Goal: Task Accomplishment & Management: Complete application form

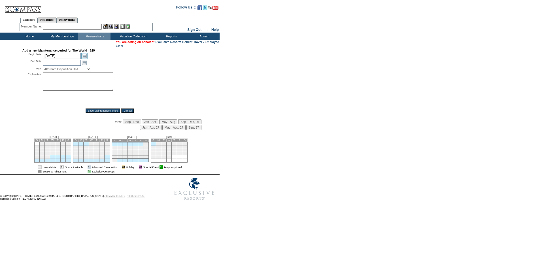
click at [85, 57] on link "Open the calendar popup." at bounding box center [84, 56] width 6 height 6
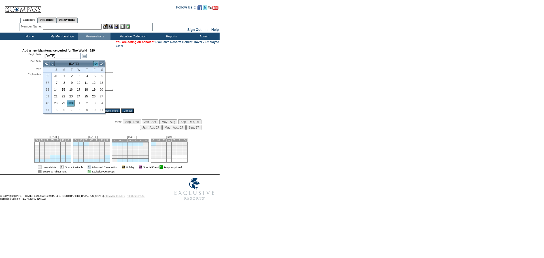
click at [96, 63] on link ">" at bounding box center [96, 64] width 6 height 6
click at [62, 90] on link "10" at bounding box center [63, 89] width 7 height 6
type input "[DATE]"
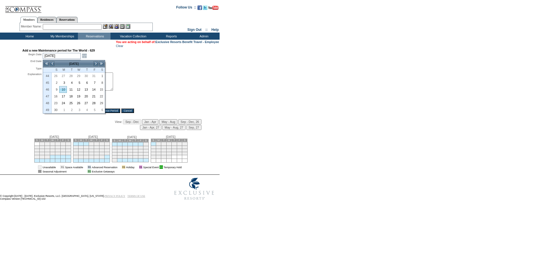
type input "[DATE]"
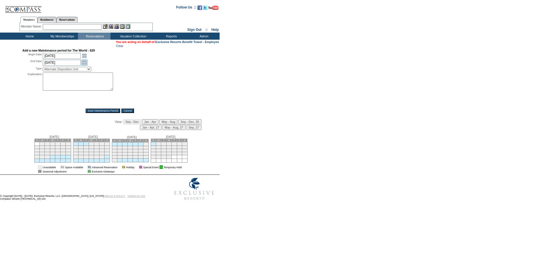
click at [84, 65] on link "Open the calendar popup." at bounding box center [84, 63] width 6 height 6
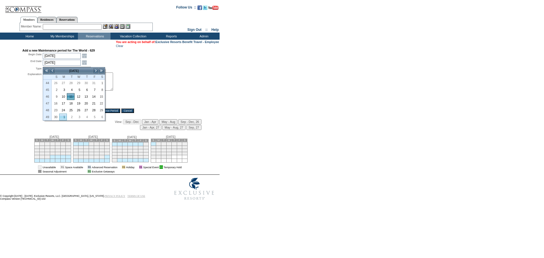
click at [63, 116] on link "1" at bounding box center [63, 117] width 7 height 6
type input "[DATE]"
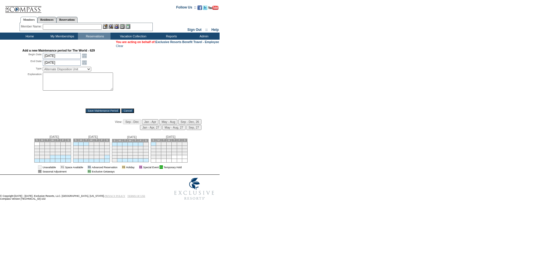
click at [75, 71] on select "Alternate Disposition Unit Business Hold Disposition Exclusive Alliance Partner…" at bounding box center [67, 69] width 48 height 5
select select "PropMaintInventoryRelease"
click at [43, 68] on select "Alternate Disposition Unit Business Hold Disposition Exclusive Alliance Partner…" at bounding box center [67, 69] width 48 height 5
click at [78, 89] on textarea at bounding box center [78, 82] width 70 height 18
type textarea "The World-LC"
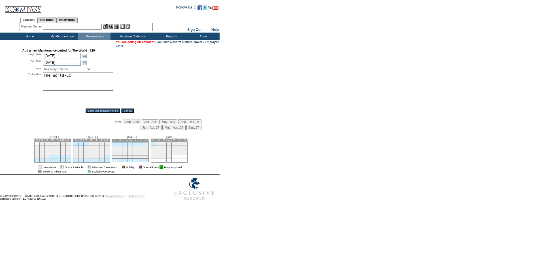
click at [94, 112] on input "Save Maintenance Period" at bounding box center [103, 111] width 35 height 5
